Goal: Task Accomplishment & Management: Complete application form

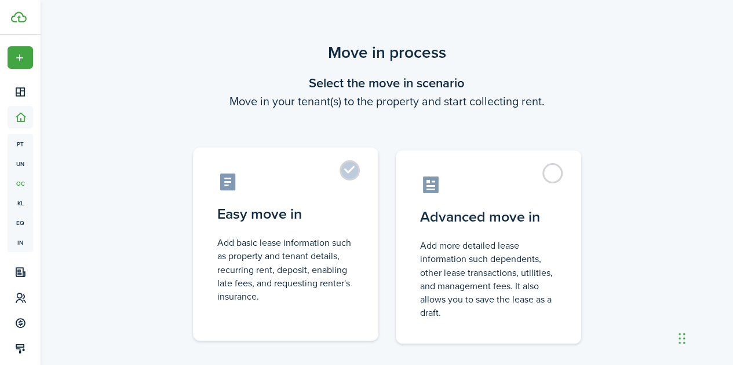
click at [265, 208] on control-radio-card-title "Easy move in" at bounding box center [285, 214] width 137 height 21
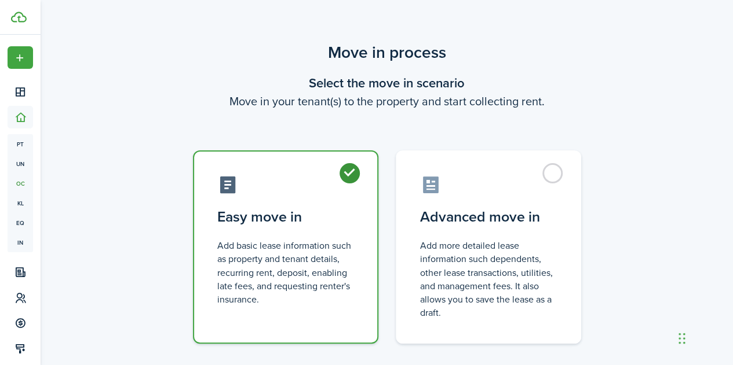
radio input "true"
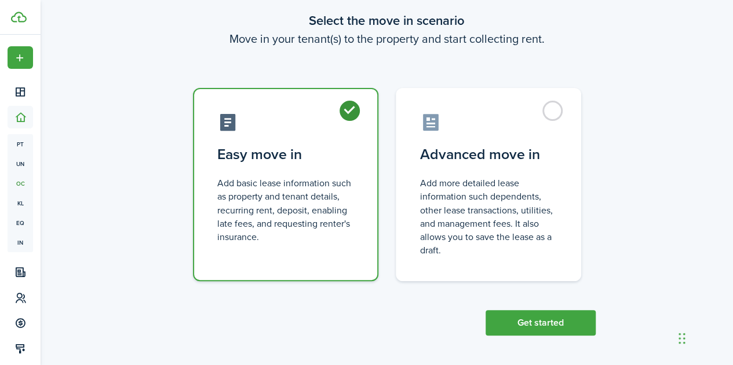
scroll to position [65, 0]
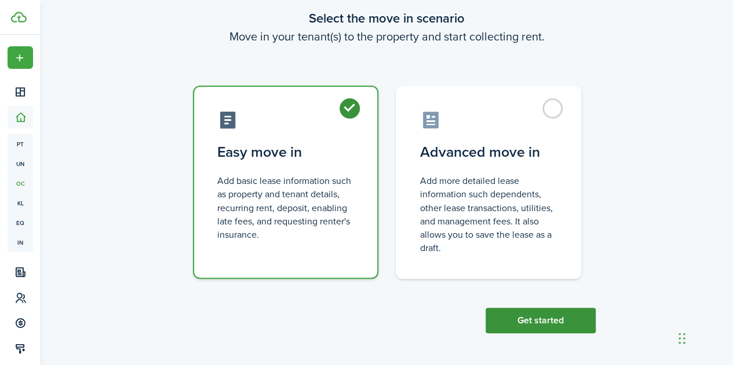
click at [537, 312] on button "Get started" at bounding box center [540, 320] width 110 height 25
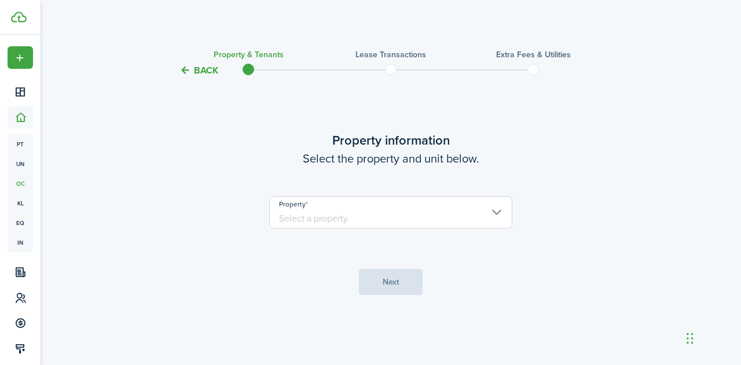
click at [373, 217] on input "Property" at bounding box center [390, 212] width 243 height 32
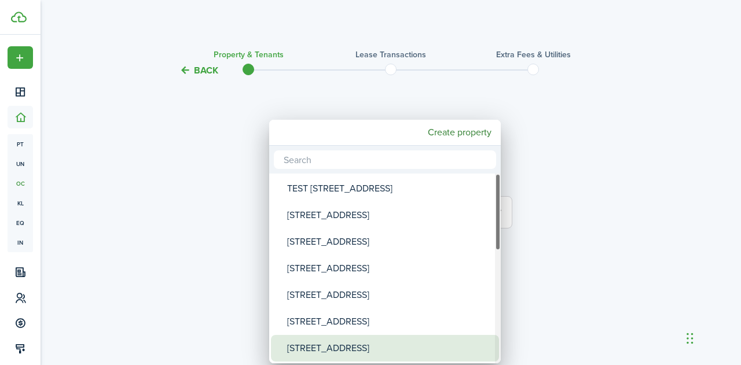
click at [346, 346] on div "[STREET_ADDRESS]" at bounding box center [389, 348] width 205 height 27
type input "[STREET_ADDRESS]"
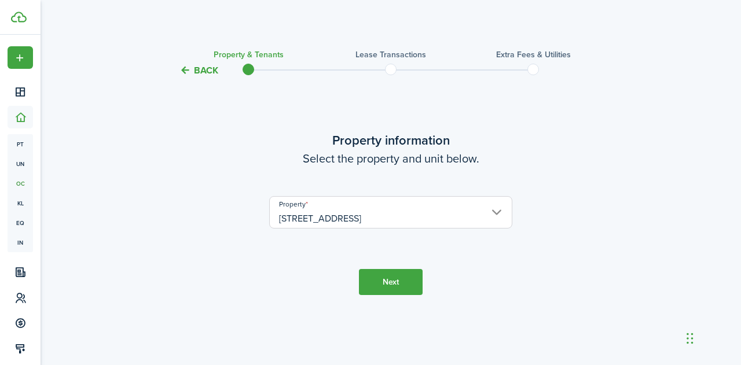
click at [393, 290] on button "Next" at bounding box center [391, 282] width 64 height 26
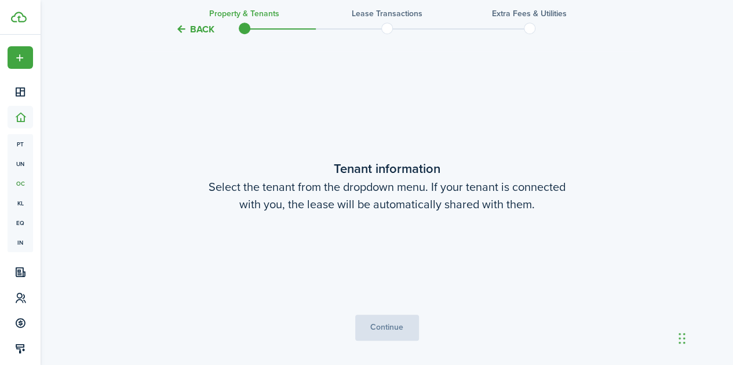
scroll to position [288, 0]
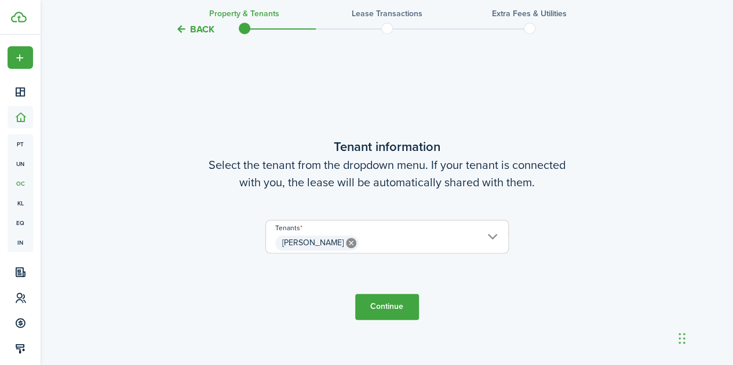
click at [388, 307] on button "Continue" at bounding box center [387, 307] width 64 height 26
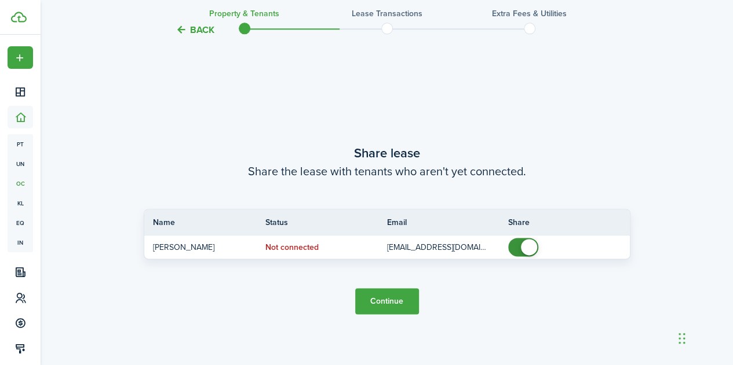
scroll to position [653, 0]
click at [383, 303] on button "Continue" at bounding box center [387, 301] width 64 height 26
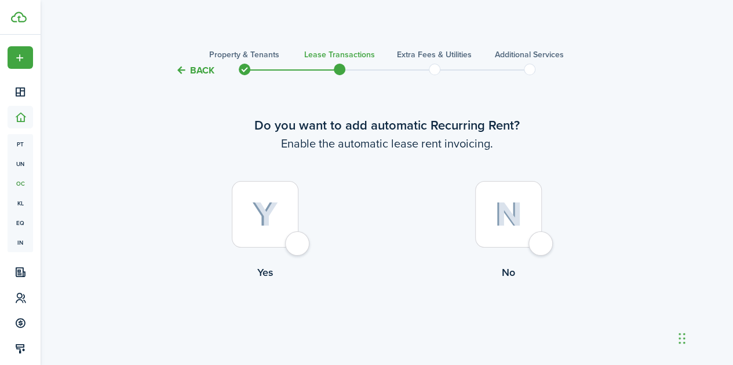
click at [298, 243] on div at bounding box center [265, 214] width 67 height 67
radio input "true"
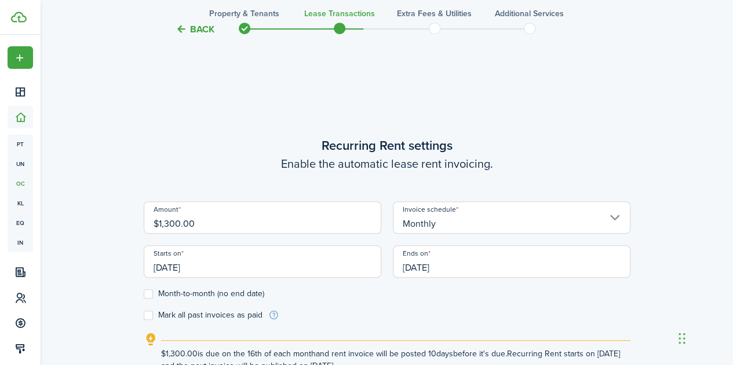
scroll to position [318, 0]
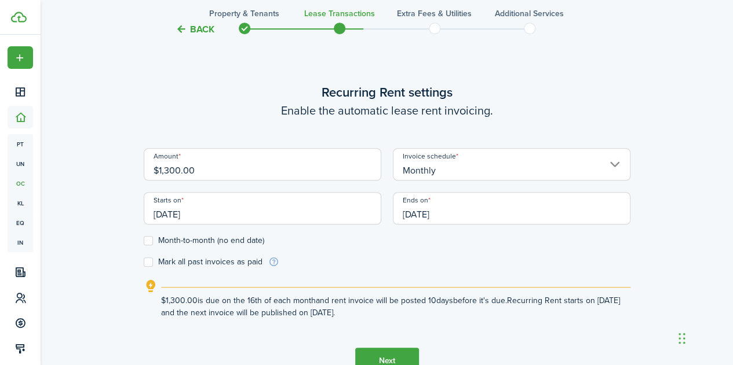
click at [202, 170] on input "$1,300.00" at bounding box center [262, 164] width 237 height 32
type input "$"
type input "$2,600.00"
click at [148, 243] on label "Month-to-month (no end date)" at bounding box center [204, 240] width 120 height 9
click at [144, 241] on input "Month-to-month (no end date)" at bounding box center [143, 241] width 1 height 1
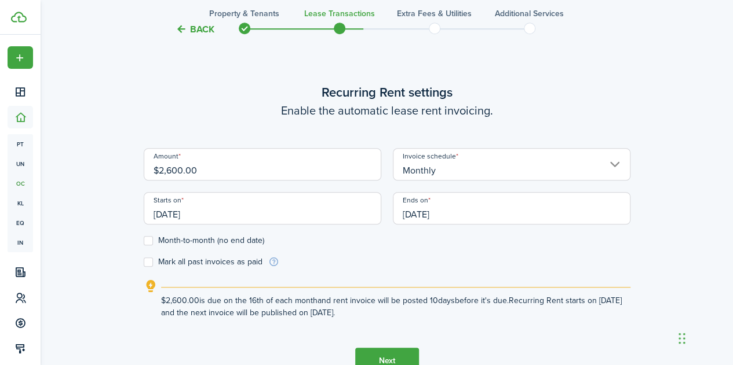
checkbox input "true"
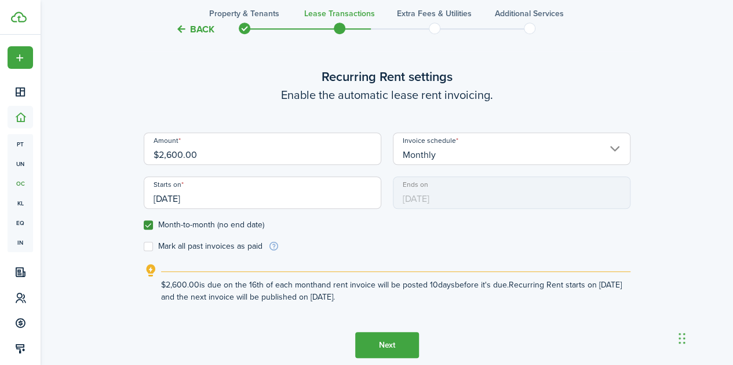
scroll to position [342, 0]
